Goal: Book appointment/travel/reservation

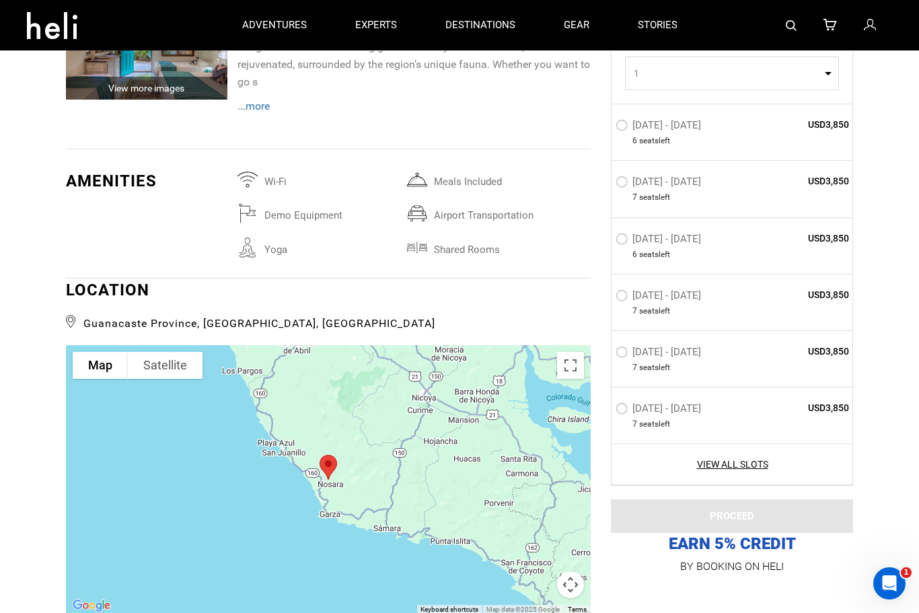
type input "Surf"
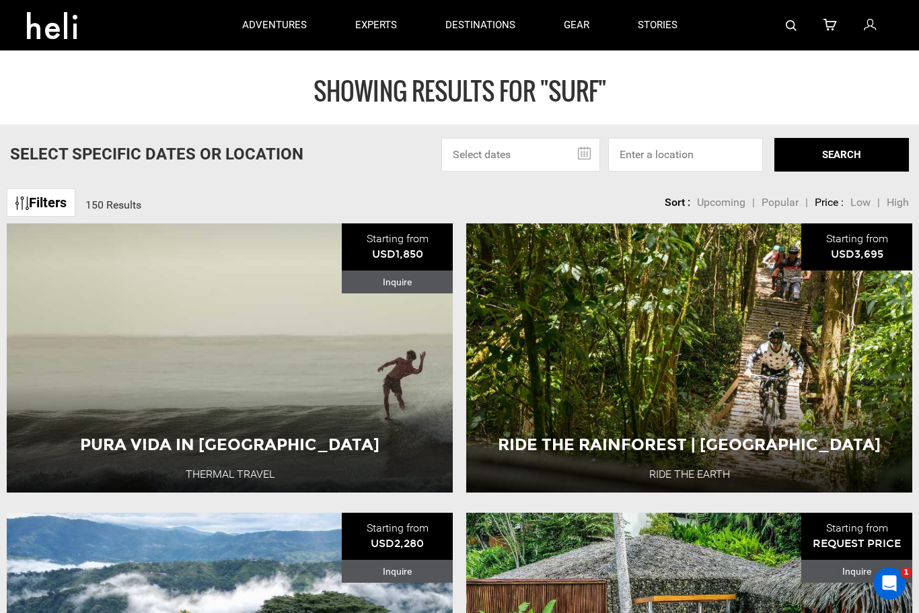
click at [539, 141] on input "text" at bounding box center [520, 155] width 159 height 34
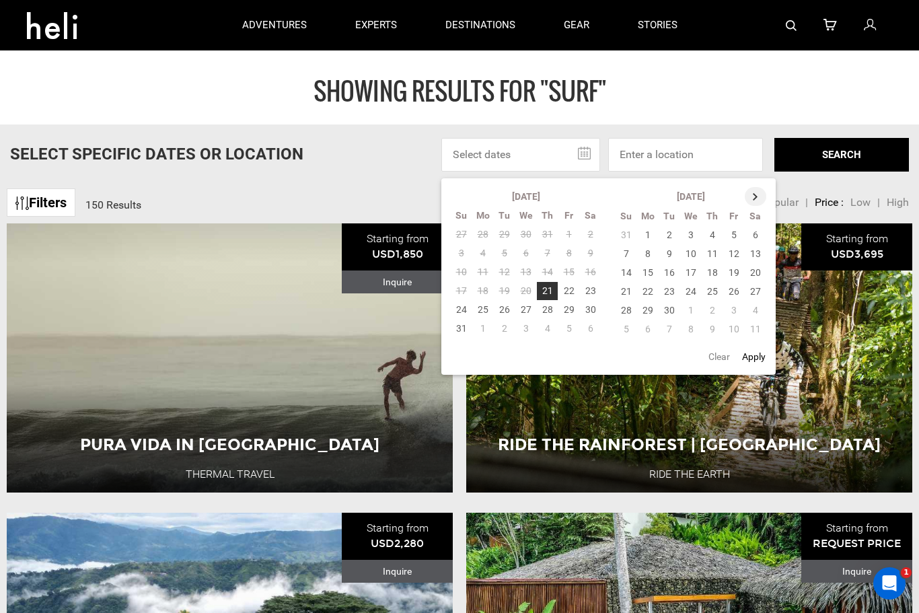
click at [757, 192] on th at bounding box center [755, 196] width 22 height 19
click at [755, 194] on th at bounding box center [756, 196] width 22 height 19
click at [747, 198] on th at bounding box center [756, 196] width 22 height 19
click at [714, 292] on td "25" at bounding box center [712, 291] width 22 height 19
click at [711, 310] on td "1" at bounding box center [712, 310] width 22 height 19
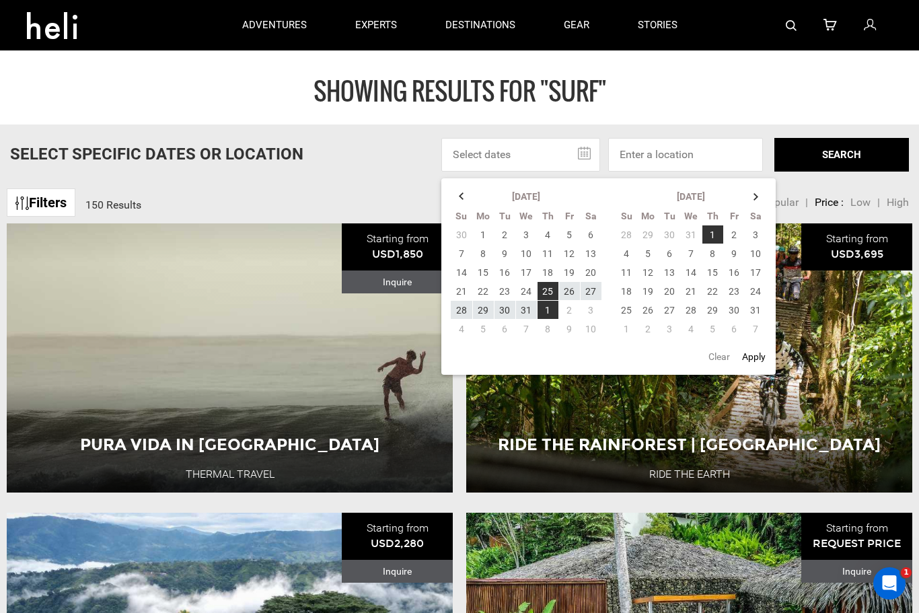
click at [763, 352] on button "Apply" at bounding box center [754, 356] width 32 height 24
type input "[DATE] - [DATE]"
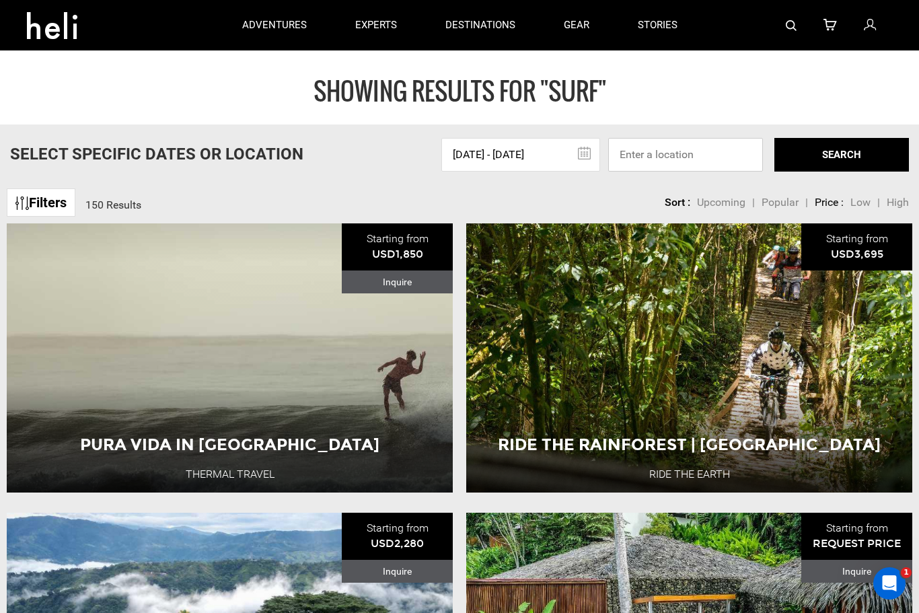
click at [685, 153] on input at bounding box center [685, 155] width 155 height 34
click at [678, 153] on input at bounding box center [685, 155] width 155 height 34
click at [857, 124] on div "SHOWING RESULTS FOR "Surf" Select Specific Dates Or Location [DATE] - [DATE] [D…" at bounding box center [459, 87] width 919 height 74
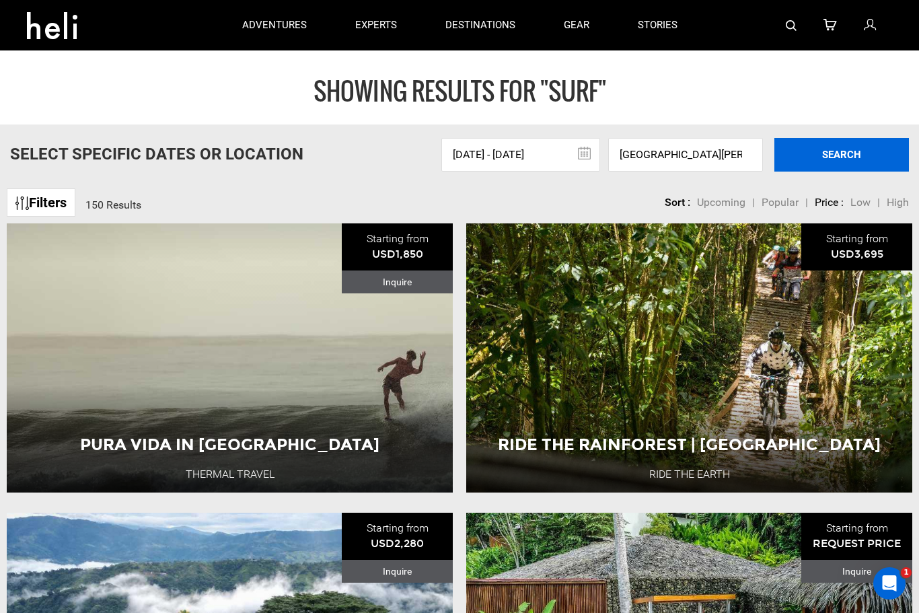
click at [844, 153] on button "SEARCH" at bounding box center [841, 155] width 135 height 34
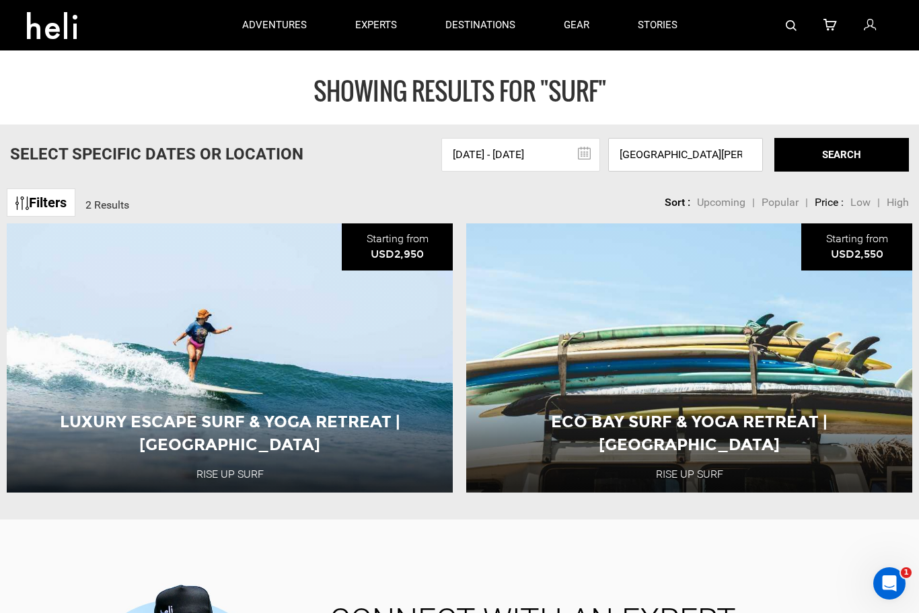
click at [754, 154] on input "[GEOGRAPHIC_DATA][PERSON_NAME], [GEOGRAPHIC_DATA], [GEOGRAPHIC_DATA], [GEOGRAPH…" at bounding box center [685, 155] width 155 height 34
click at [743, 159] on input "[GEOGRAPHIC_DATA][PERSON_NAME], [GEOGRAPHIC_DATA], [GEOGRAPHIC_DATA], [GEOGRAPH…" at bounding box center [685, 155] width 155 height 34
click at [659, 162] on input "[GEOGRAPHIC_DATA][PERSON_NAME], [GEOGRAPHIC_DATA], [GEOGRAPHIC_DATA], [GEOGRAPH…" at bounding box center [685, 155] width 155 height 34
click at [722, 163] on input "[GEOGRAPHIC_DATA][PERSON_NAME], [GEOGRAPHIC_DATA], [GEOGRAPHIC_DATA], [GEOGRAPH…" at bounding box center [685, 155] width 155 height 34
click at [741, 157] on input "[GEOGRAPHIC_DATA][PERSON_NAME], [GEOGRAPHIC_DATA], [GEOGRAPHIC_DATA], [GEOGRAPH…" at bounding box center [685, 155] width 155 height 34
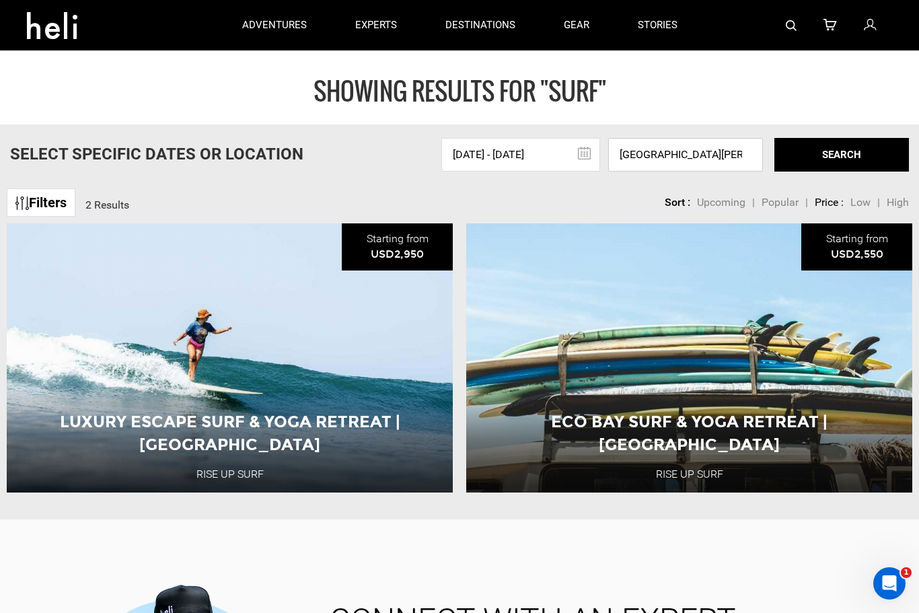
click at [730, 162] on input "[GEOGRAPHIC_DATA][PERSON_NAME], [GEOGRAPHIC_DATA], [GEOGRAPHIC_DATA], [GEOGRAPH…" at bounding box center [685, 155] width 155 height 34
click at [704, 158] on input "[GEOGRAPHIC_DATA][PERSON_NAME], [GEOGRAPHIC_DATA], [GEOGRAPHIC_DATA], [GEOGRAPH…" at bounding box center [685, 155] width 155 height 34
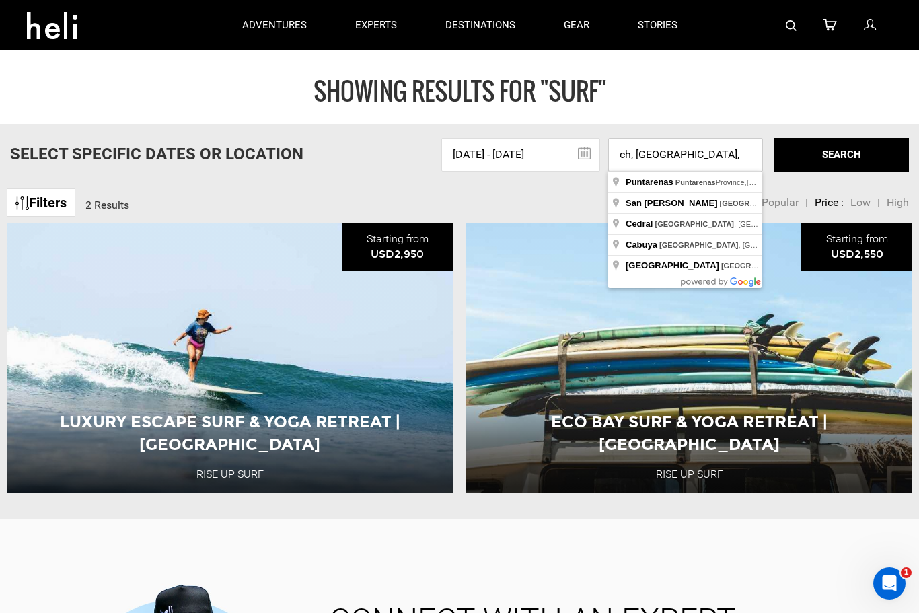
click at [710, 150] on input "ch, [GEOGRAPHIC_DATA], [GEOGRAPHIC_DATA], [GEOGRAPHIC_DATA]" at bounding box center [685, 155] width 155 height 34
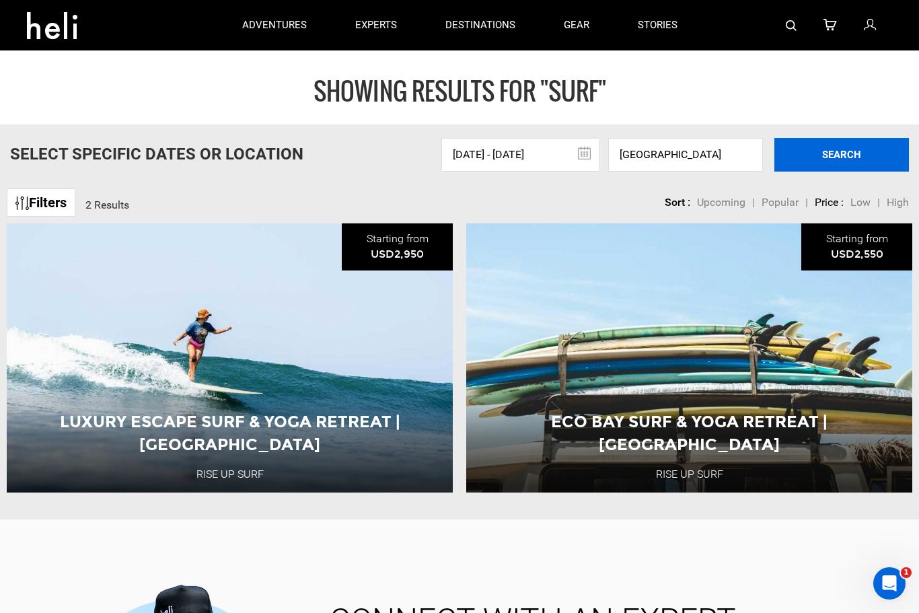
click at [865, 155] on button "SEARCH" at bounding box center [841, 155] width 135 height 34
click at [813, 155] on button "SEARCH" at bounding box center [841, 155] width 135 height 34
click at [625, 145] on input "[GEOGRAPHIC_DATA]" at bounding box center [685, 155] width 155 height 34
click at [859, 156] on button "SEARCH" at bounding box center [841, 155] width 135 height 34
click at [707, 145] on input "[PERSON_NAME][GEOGRAPHIC_DATA] [GEOGRAPHIC_DATA] - [GEOGRAPHIC_DATA][PERSON_NAM…" at bounding box center [685, 155] width 155 height 34
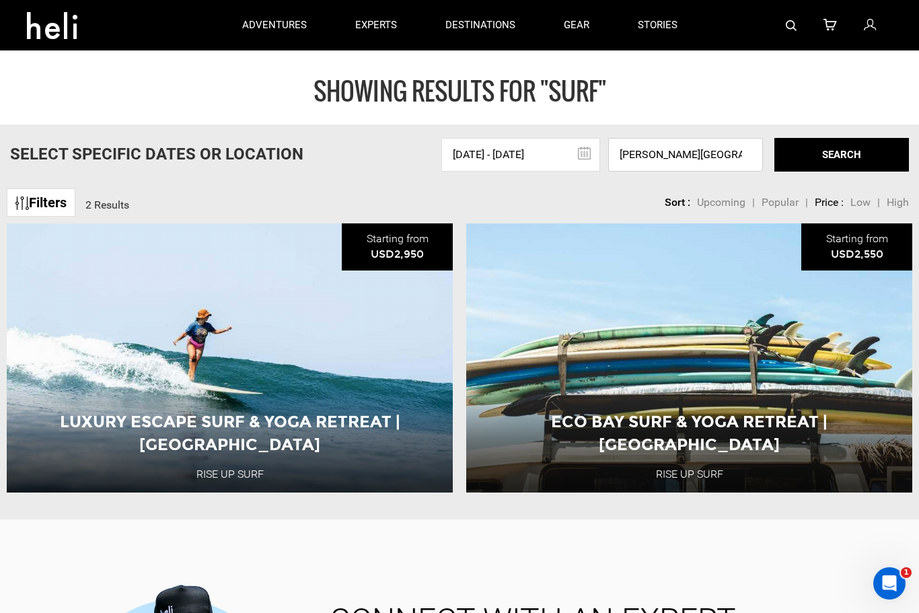
click at [738, 157] on input "[PERSON_NAME][GEOGRAPHIC_DATA] [GEOGRAPHIC_DATA] - [GEOGRAPHIC_DATA][PERSON_NAM…" at bounding box center [685, 155] width 155 height 34
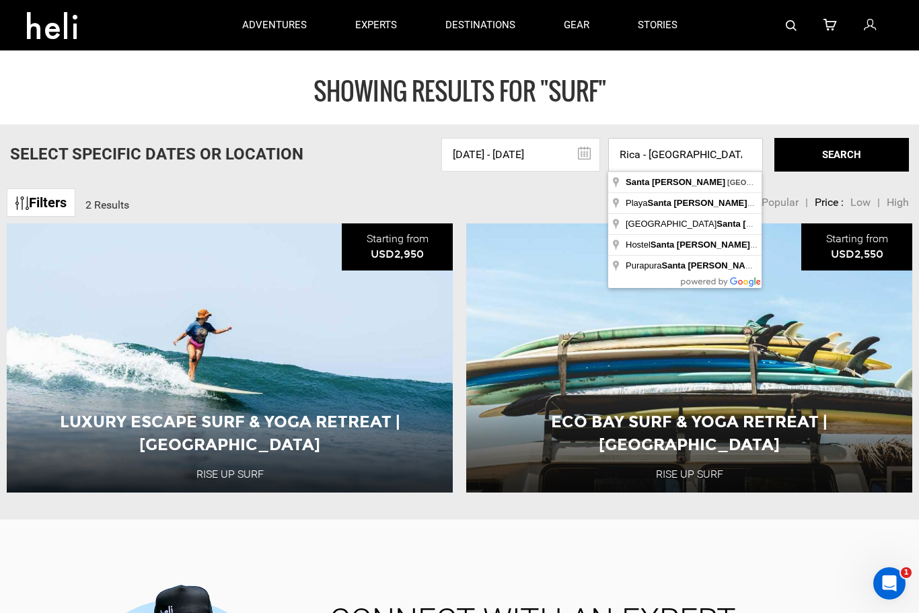
click at [746, 157] on input "Rica - [GEOGRAPHIC_DATA][PERSON_NAME], [GEOGRAPHIC_DATA], [GEOGRAPHIC_DATA], [G…" at bounding box center [685, 155] width 155 height 34
click at [740, 124] on div "SHOWING RESULTS FOR "Surf" Select Specific Dates Or Location [DATE] - [DATE] [D…" at bounding box center [459, 87] width 919 height 74
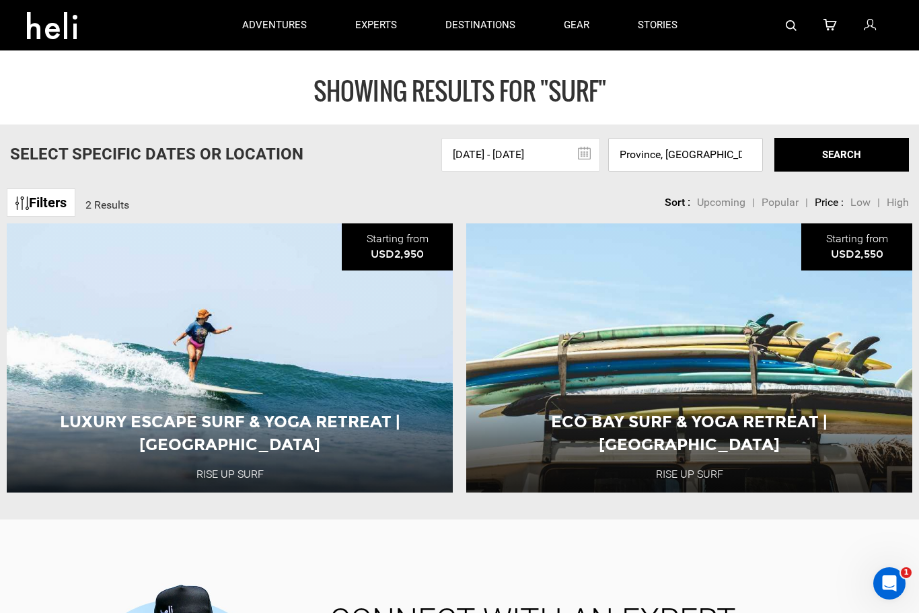
click at [744, 162] on input "Province, [GEOGRAPHIC_DATA], [GEOGRAPHIC_DATA]" at bounding box center [685, 155] width 155 height 34
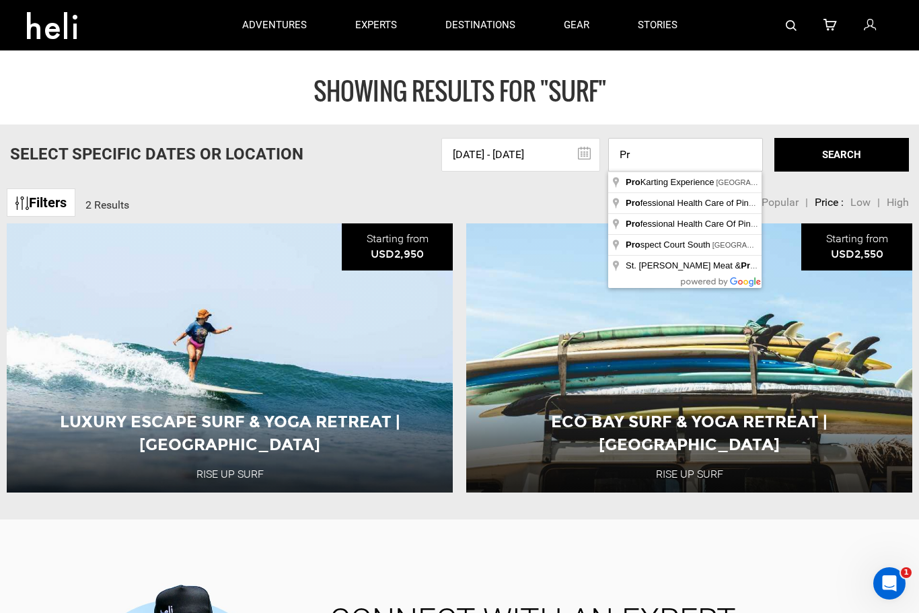
type input "P"
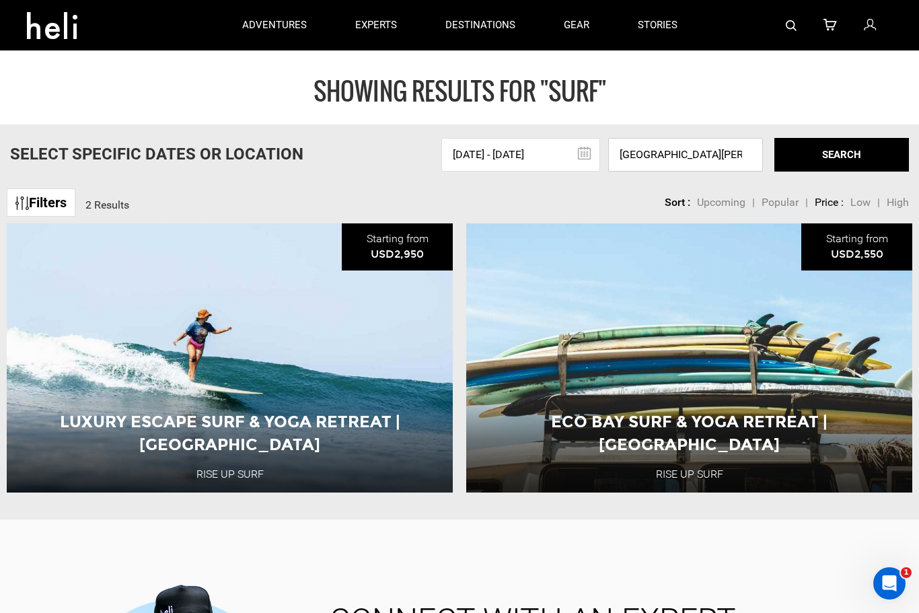
type input "[GEOGRAPHIC_DATA][PERSON_NAME] [GEOGRAPHIC_DATA]"
click at [848, 124] on div "SHOWING RESULTS FOR "Surf" Select Specific Dates Or Location [DATE] - [DATE] [D…" at bounding box center [459, 87] width 919 height 74
click at [850, 160] on button "SEARCH" at bounding box center [841, 155] width 135 height 34
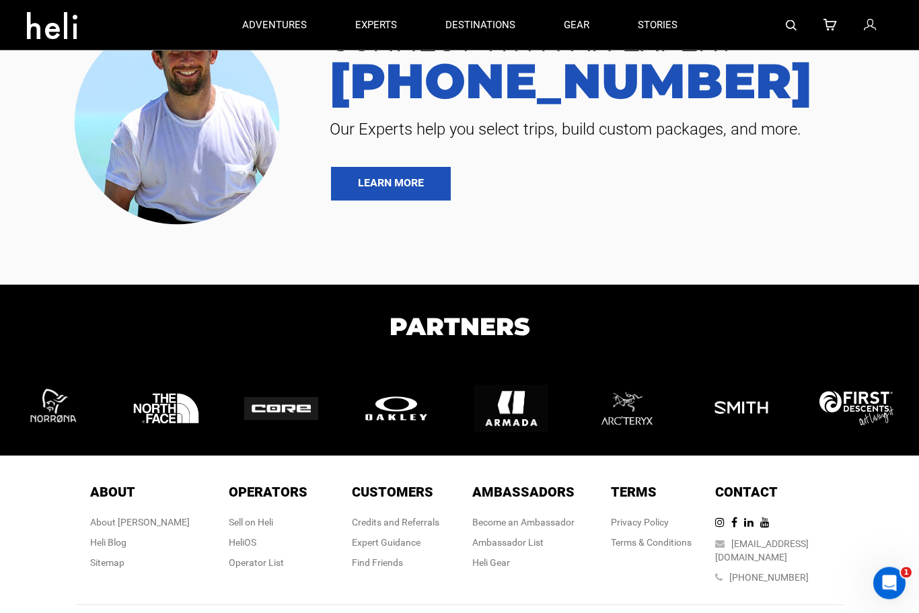
scroll to position [579, 0]
click at [642, 201] on div "CONNECT WITH AN EXPERT [PHONE_NUMBER] Our Experts help you select trips, build …" at bounding box center [459, 112] width 919 height 237
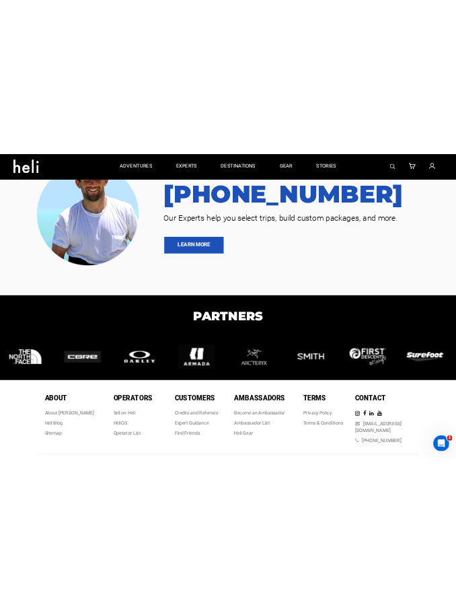
scroll to position [0, 0]
